Goal: Obtain resource: Download file/media

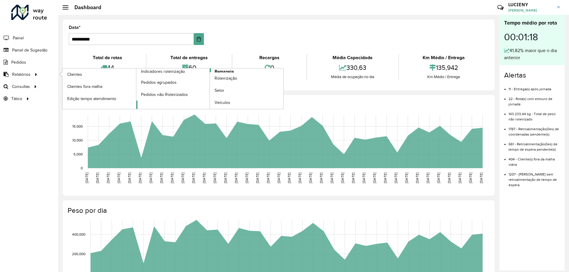
click at [228, 69] on span "Romaneio" at bounding box center [224, 71] width 19 height 6
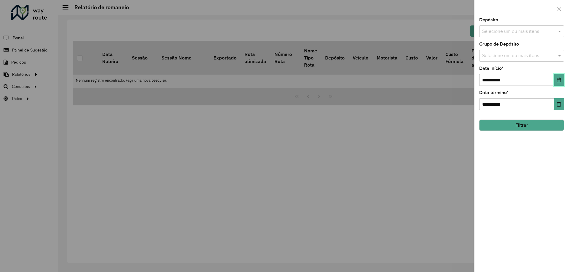
click at [562, 80] on button "Choose Date" at bounding box center [559, 80] width 10 height 12
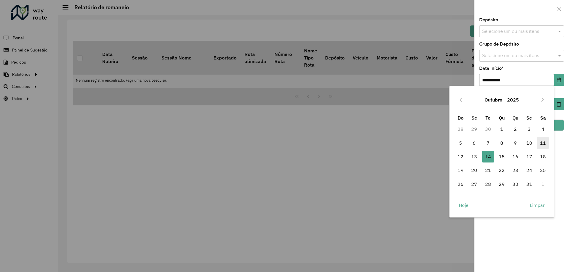
click at [547, 143] on span "11" at bounding box center [543, 143] width 12 height 12
type input "**********"
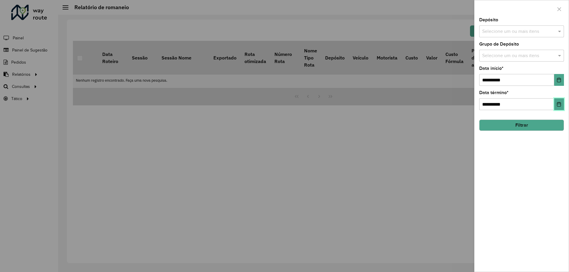
click at [560, 101] on button "Choose Date" at bounding box center [559, 104] width 10 height 12
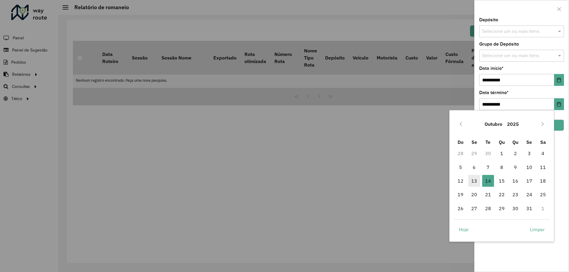
click at [469, 181] on span "13" at bounding box center [474, 181] width 12 height 12
type input "**********"
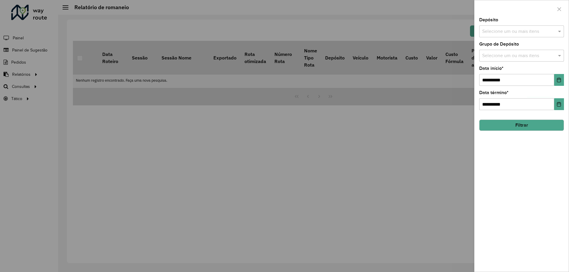
click at [526, 131] on button "Filtrar" at bounding box center [521, 125] width 85 height 11
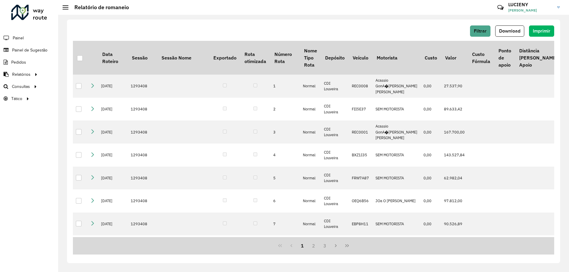
click at [481, 38] on div "Filtrar Download Imprimir" at bounding box center [314, 32] width 482 height 15
click at [479, 34] on button "Filtrar" at bounding box center [480, 30] width 20 height 11
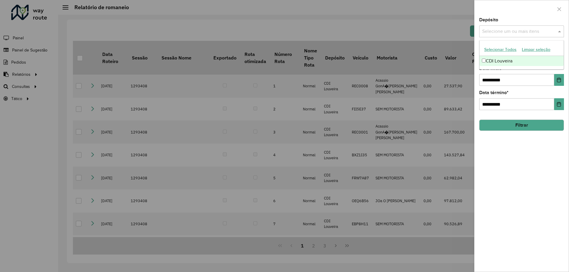
click at [528, 34] on input "text" at bounding box center [519, 31] width 76 height 7
click at [536, 15] on div at bounding box center [522, 8] width 94 height 17
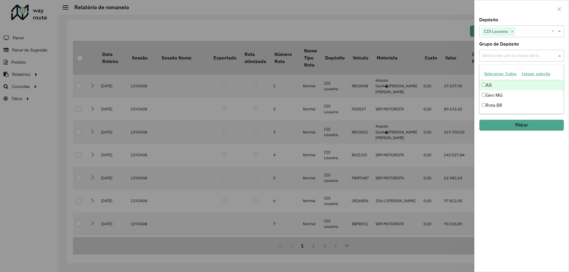
click at [520, 58] on input "text" at bounding box center [519, 55] width 76 height 7
click at [507, 9] on div at bounding box center [522, 8] width 94 height 17
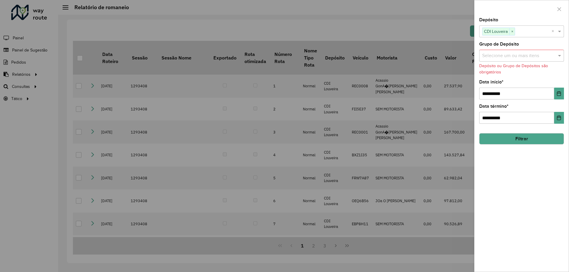
click at [543, 52] on div "Selecione um ou mais itens" at bounding box center [521, 56] width 85 height 12
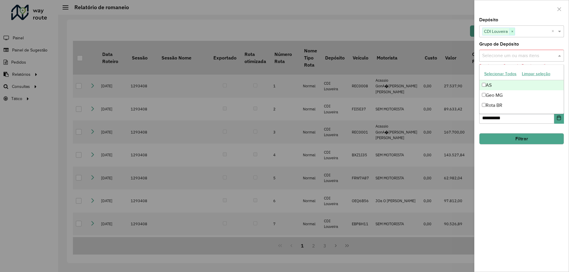
click at [511, 31] on span "×" at bounding box center [512, 31] width 5 height 7
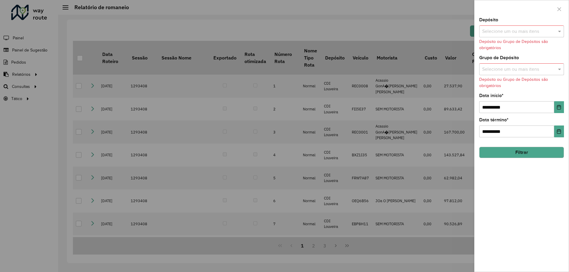
click at [523, 150] on button "Filtrar" at bounding box center [521, 152] width 85 height 11
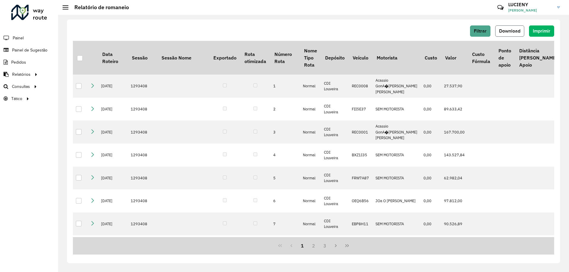
click at [511, 30] on span "Download" at bounding box center [509, 30] width 21 height 5
click at [323, 20] on div "Filtrar Download Imprimir Data Roteiro Sessão Sessão Nome Exportado Rota otimiz…" at bounding box center [313, 142] width 493 height 244
